Goal: Information Seeking & Learning: Learn about a topic

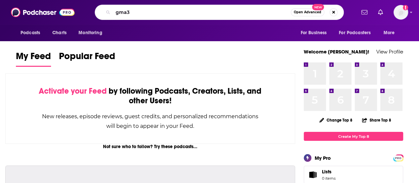
type input "gma3"
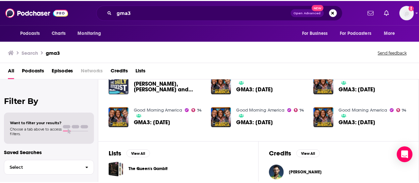
scroll to position [94, 0]
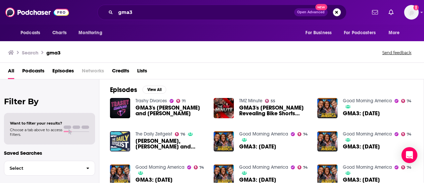
click at [259, 143] on span "GMA3: [DATE]" at bounding box center [257, 146] width 37 height 6
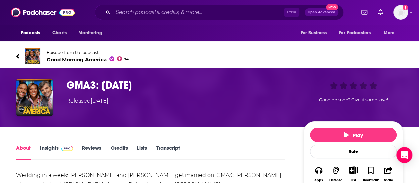
click at [45, 150] on link "Insights" at bounding box center [56, 151] width 33 height 15
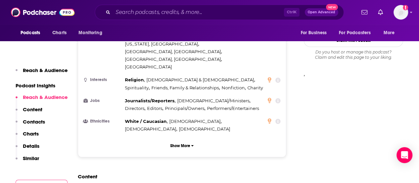
scroll to position [545, 0]
